Goal: Transaction & Acquisition: Purchase product/service

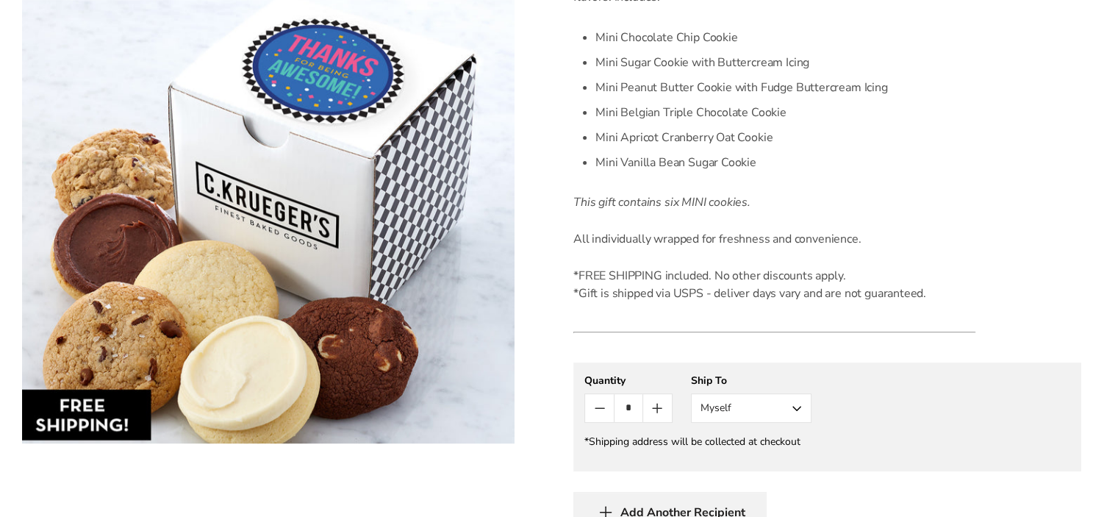
scroll to position [559, 0]
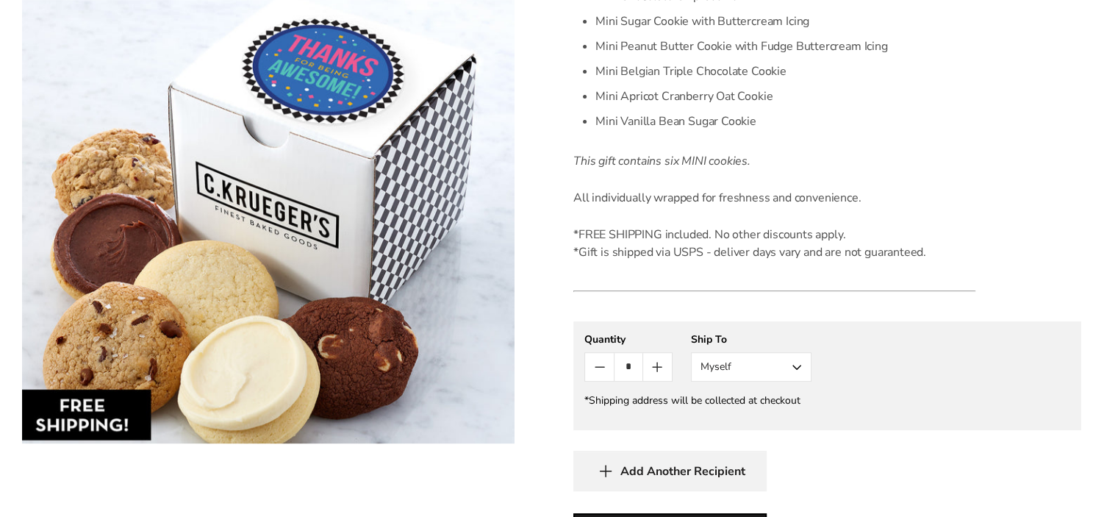
click at [746, 367] on button "Myself" at bounding box center [751, 366] width 121 height 29
click at [735, 395] on button "Myself" at bounding box center [751, 394] width 119 height 26
drag, startPoint x: 631, startPoint y: 365, endPoint x: 612, endPoint y: 364, distance: 19.1
click at [612, 364] on div "*" at bounding box center [628, 366] width 88 height 29
type input "*"
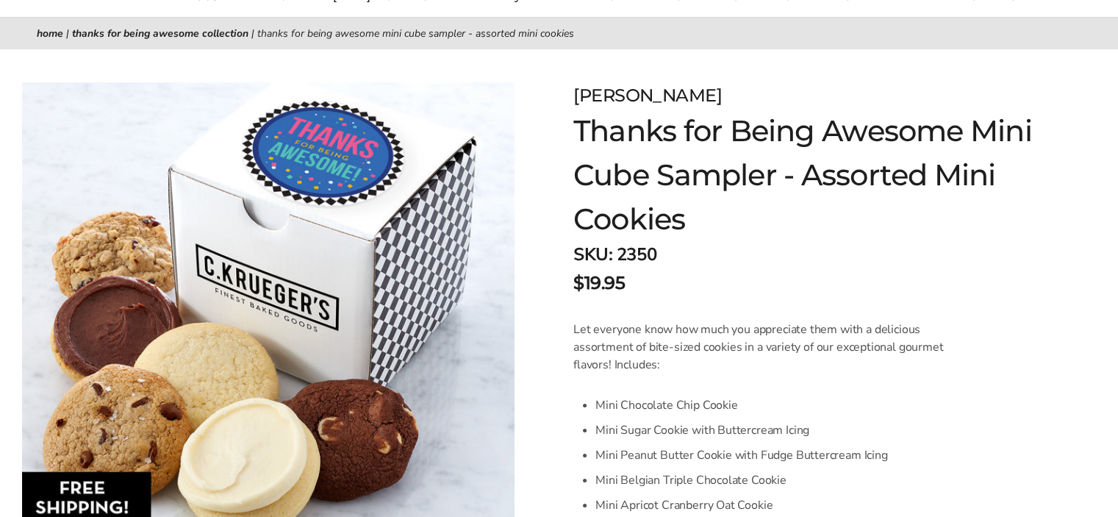
scroll to position [118, 0]
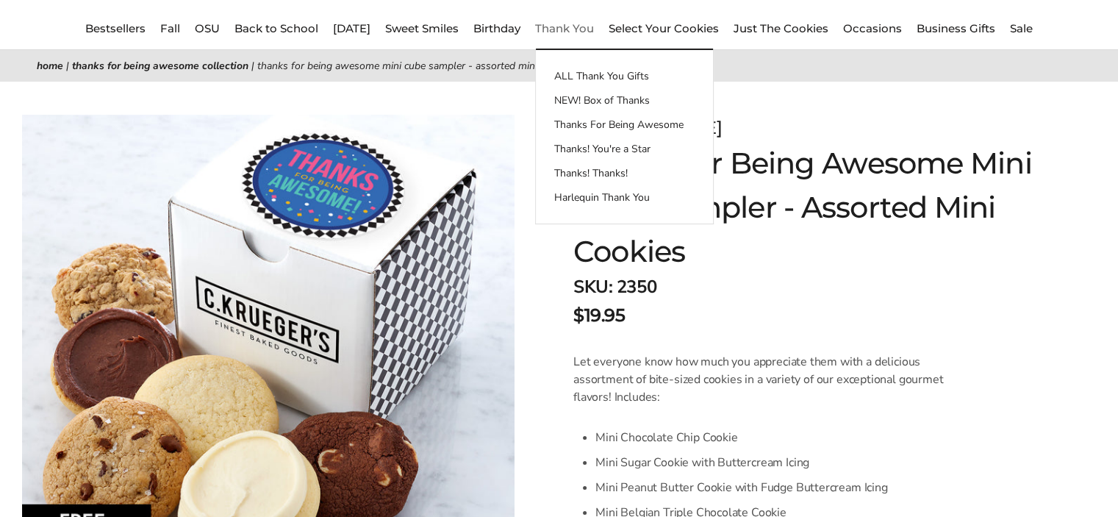
click at [591, 26] on link "Thank You" at bounding box center [564, 28] width 59 height 14
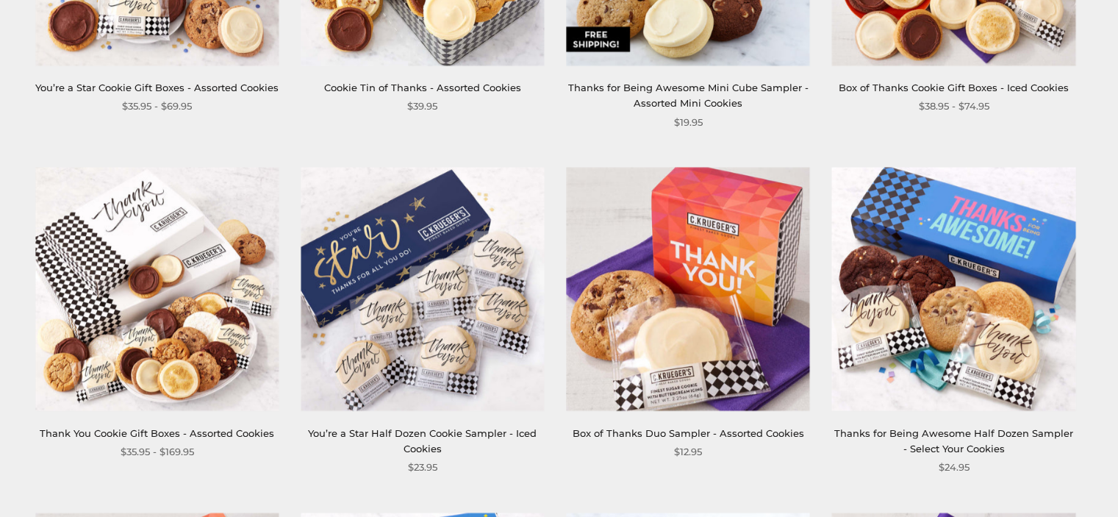
scroll to position [1176, 0]
